Goal: Entertainment & Leisure: Consume media (video, audio)

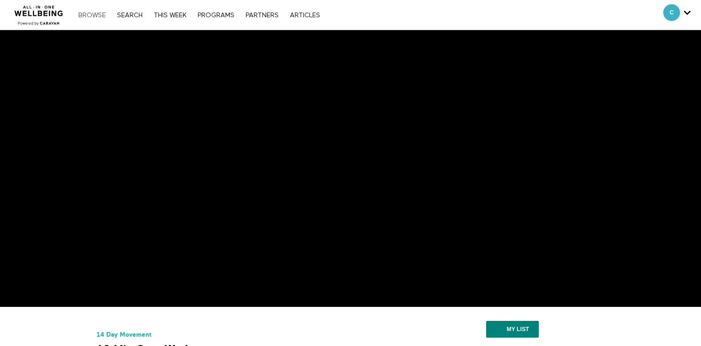
click at [96, 14] on link "Browse" at bounding box center [92, 15] width 37 height 7
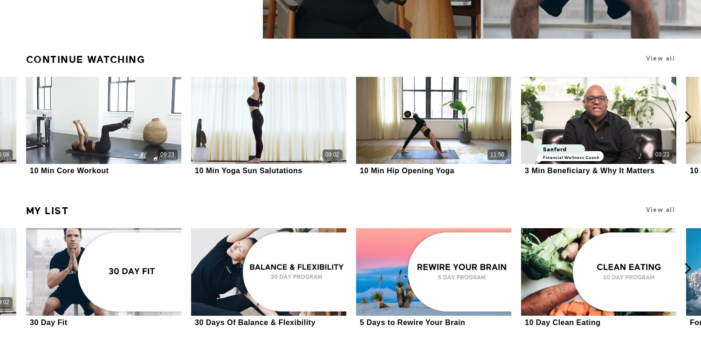
scroll to position [261, 0]
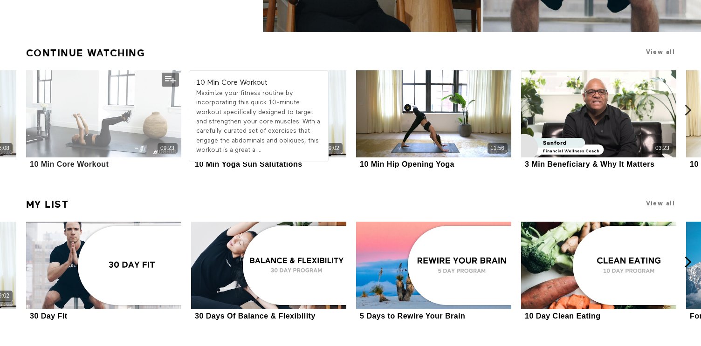
click at [84, 125] on div "09:23" at bounding box center [103, 113] width 155 height 87
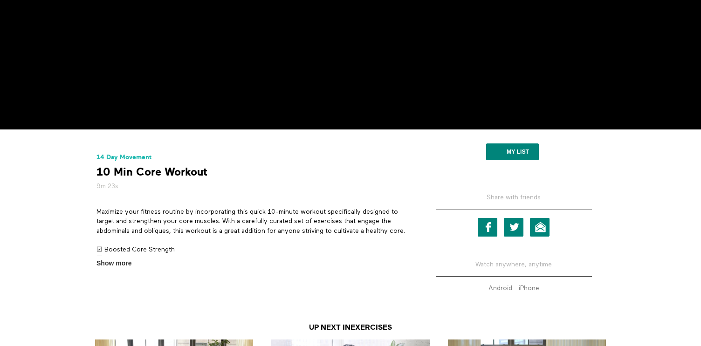
scroll to position [176, 0]
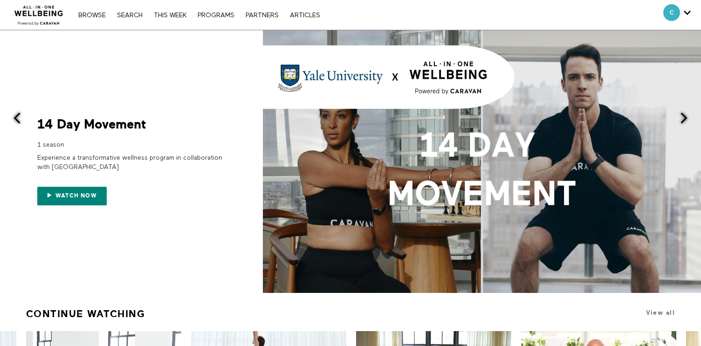
scroll to position [261, 0]
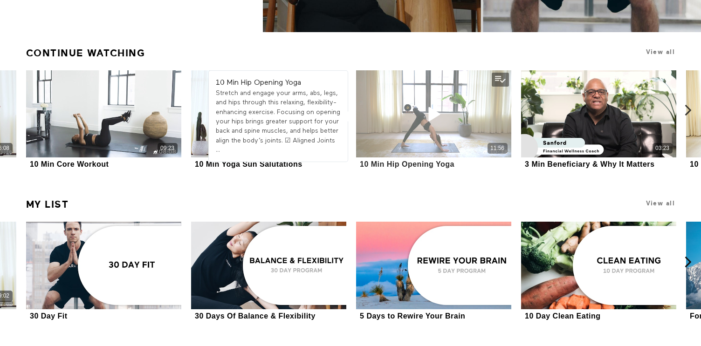
click at [377, 125] on div "11:56" at bounding box center [433, 113] width 155 height 87
